Goal: Book appointment/travel/reservation

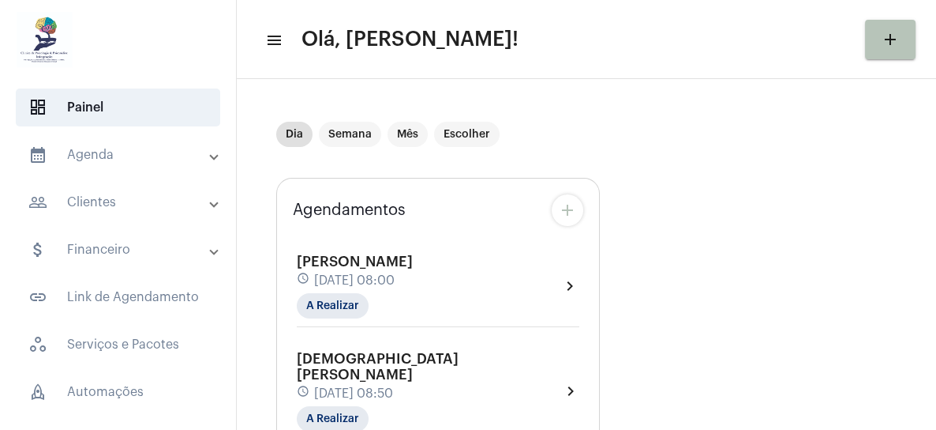
scroll to position [79, 0]
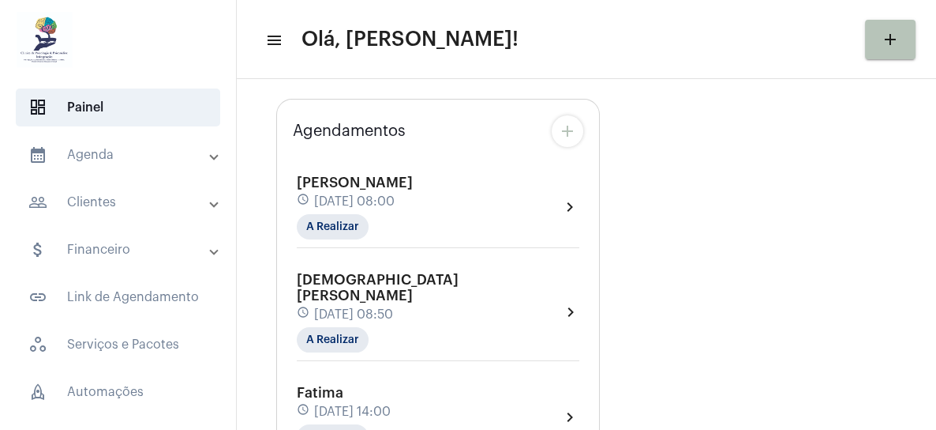
click at [561, 129] on mat-icon "add" at bounding box center [567, 131] width 19 height 19
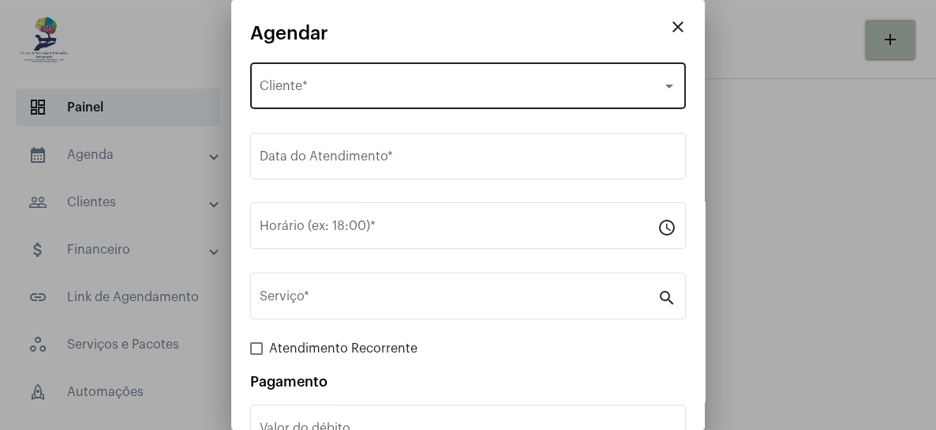
click at [595, 77] on div "Selecione o Cliente Cliente *" at bounding box center [468, 84] width 417 height 50
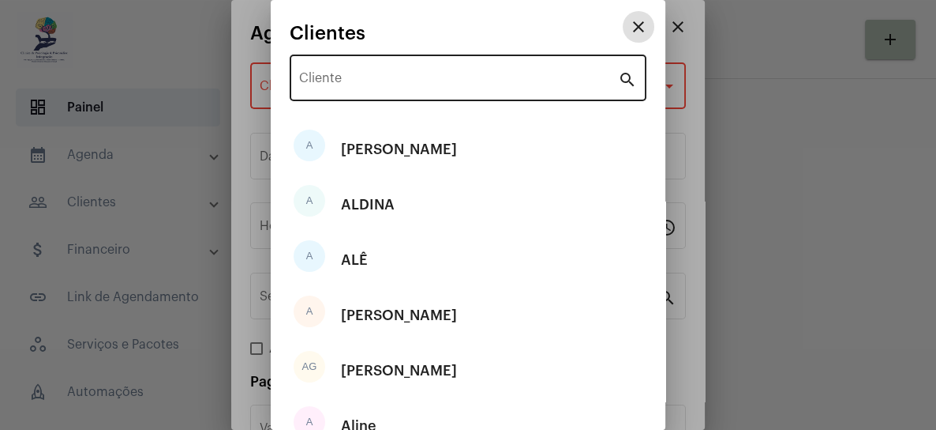
click at [501, 77] on input "Cliente" at bounding box center [458, 81] width 319 height 14
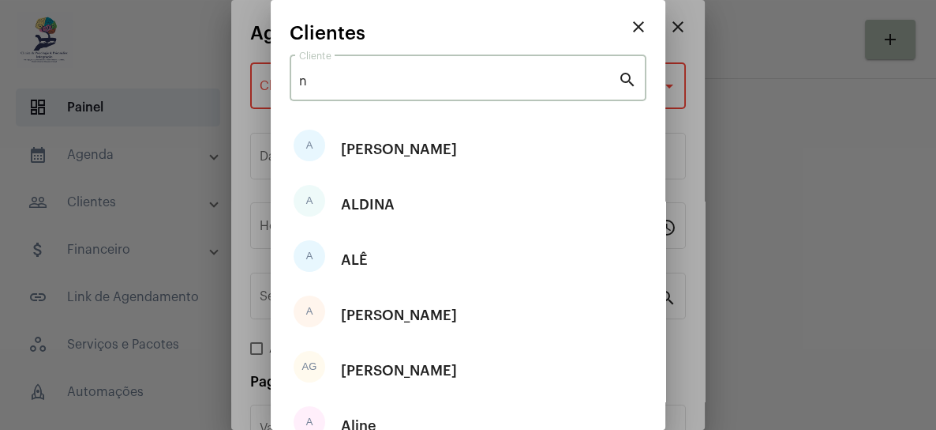
type input "na"
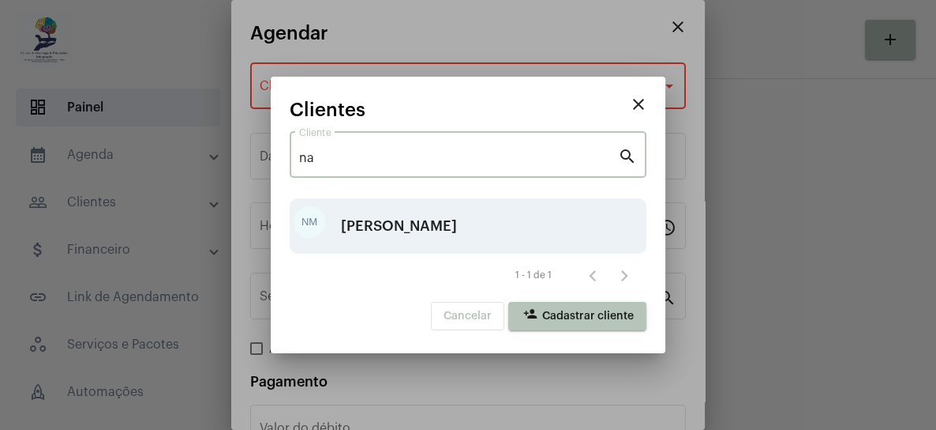
click at [451, 223] on div "[PERSON_NAME]" at bounding box center [399, 225] width 116 height 47
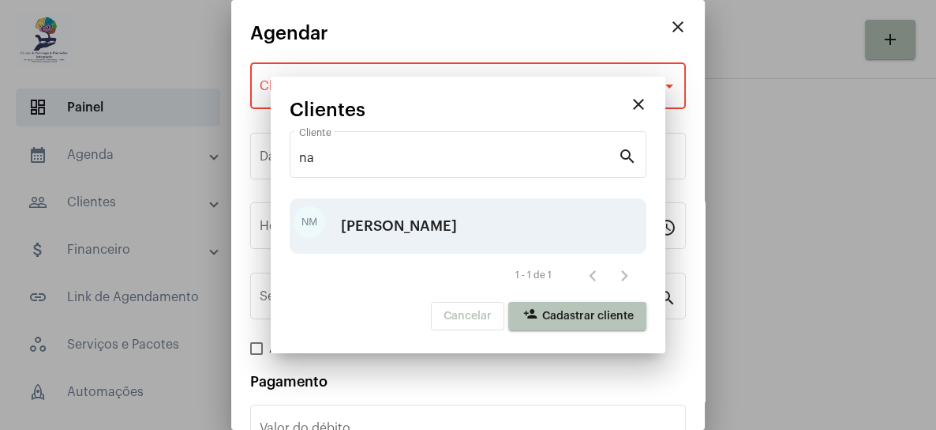
type input "R$"
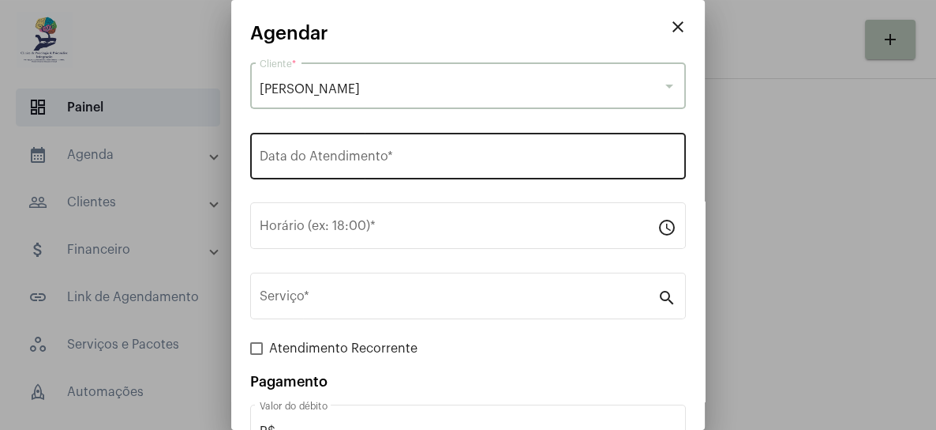
click at [428, 164] on input "Data do Atendimento *" at bounding box center [468, 159] width 417 height 14
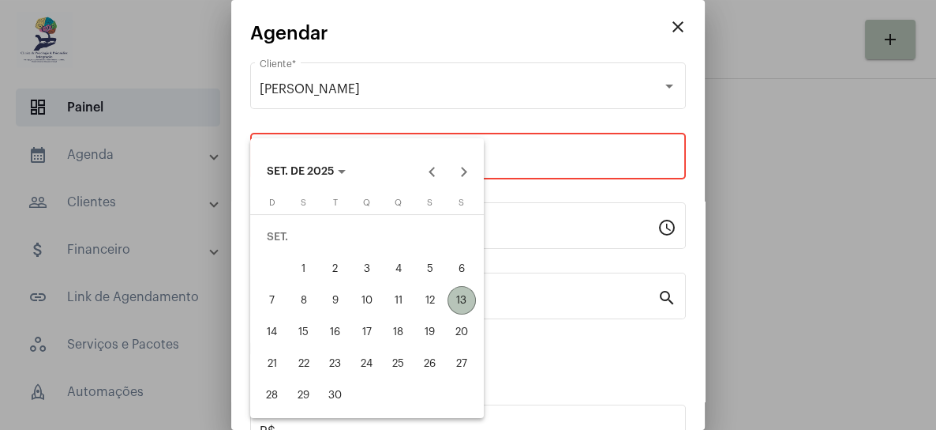
click at [462, 289] on div "13" at bounding box center [462, 300] width 28 height 28
type input "[DATE]"
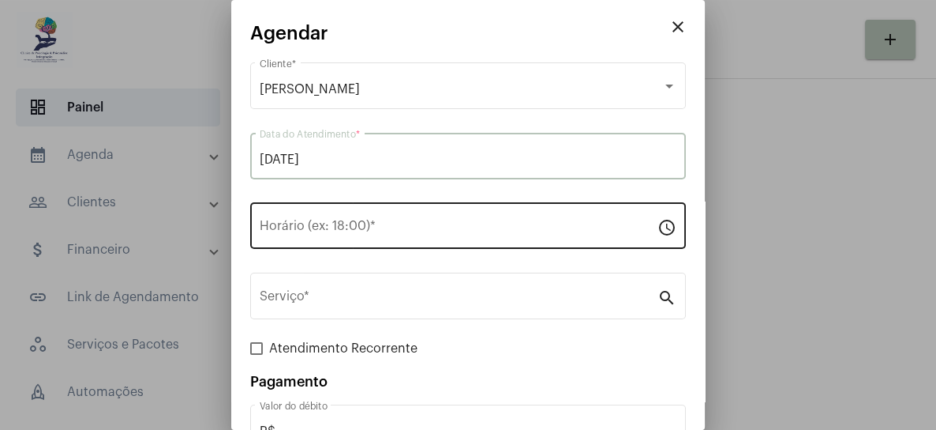
click at [445, 221] on div "Horário (ex: 18:00) *" at bounding box center [459, 224] width 398 height 50
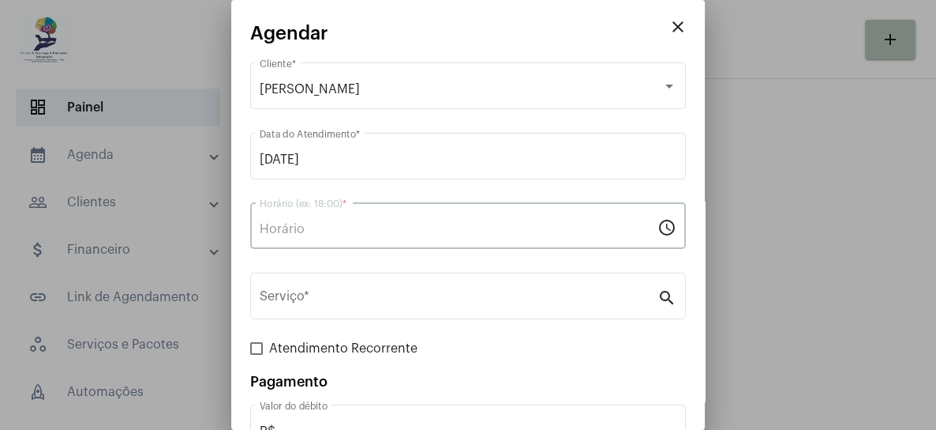
click at [371, 227] on input "Horário (ex: 18:00) *" at bounding box center [459, 229] width 398 height 14
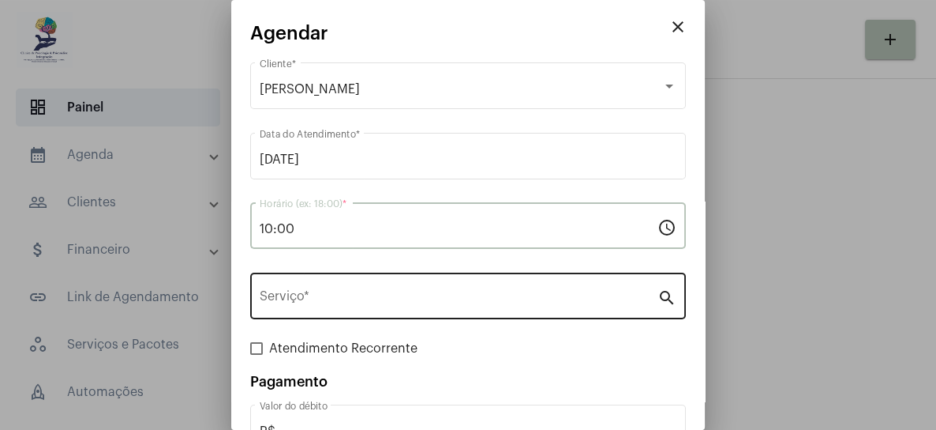
type input "10:00"
click at [381, 291] on div "Serviço *" at bounding box center [459, 294] width 398 height 50
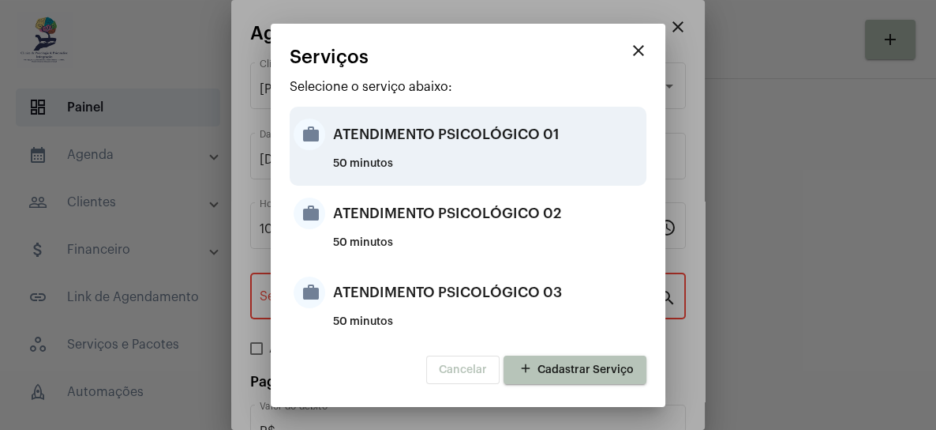
click at [484, 132] on div "ATENDIMENTO PSICOLÓGICO 01" at bounding box center [488, 134] width 310 height 47
type input "ATENDIMENTO PSICOLÓGICO 01"
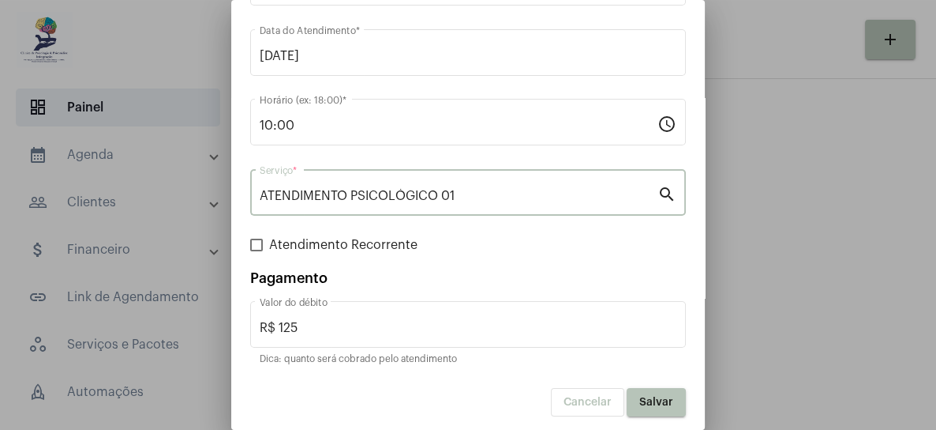
scroll to position [109, 0]
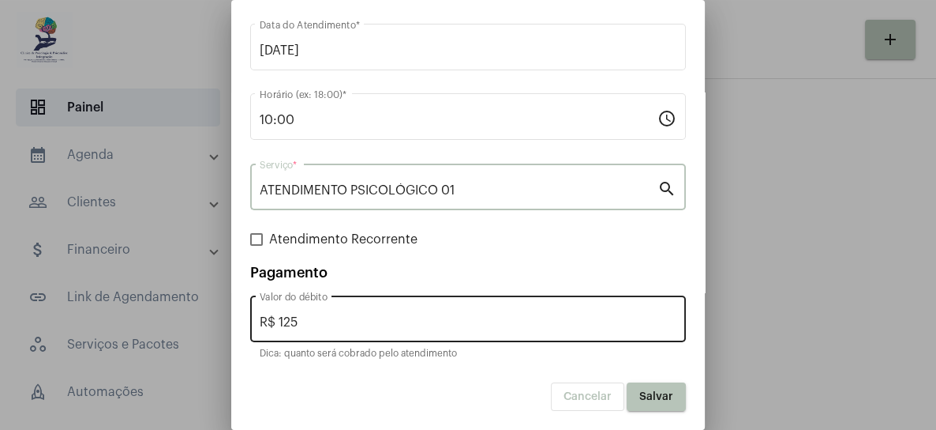
click at [452, 313] on div "R$ 125 Valor do débito" at bounding box center [468, 317] width 417 height 50
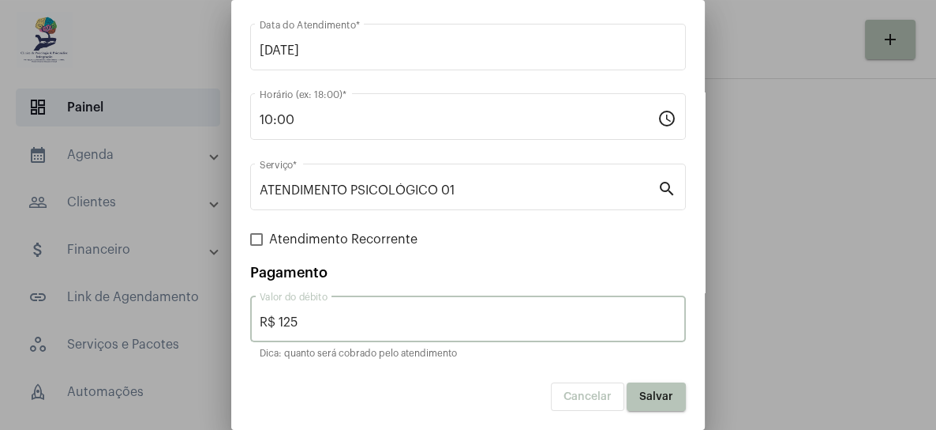
click at [452, 316] on input "R$ 125" at bounding box center [468, 322] width 417 height 14
click at [328, 324] on input "R$ 125" at bounding box center [468, 322] width 417 height 14
type input "R$"
click at [640, 396] on span "Salvar" at bounding box center [657, 396] width 34 height 11
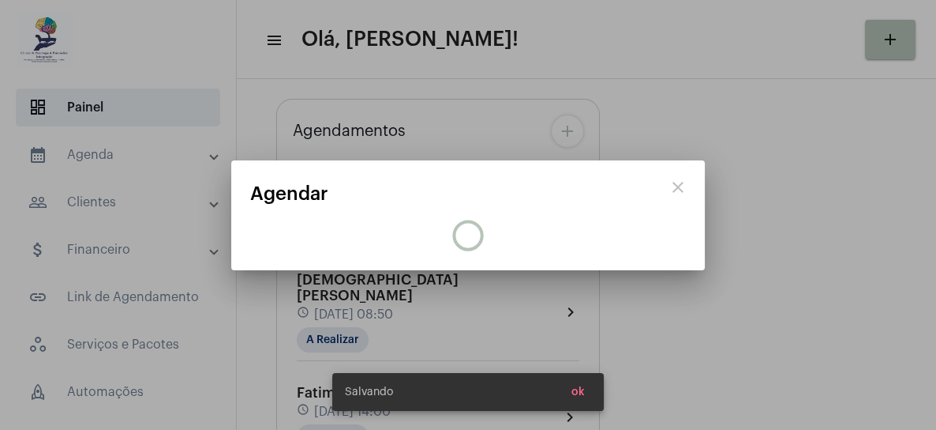
scroll to position [0, 0]
